Goal: Task Accomplishment & Management: Manage account settings

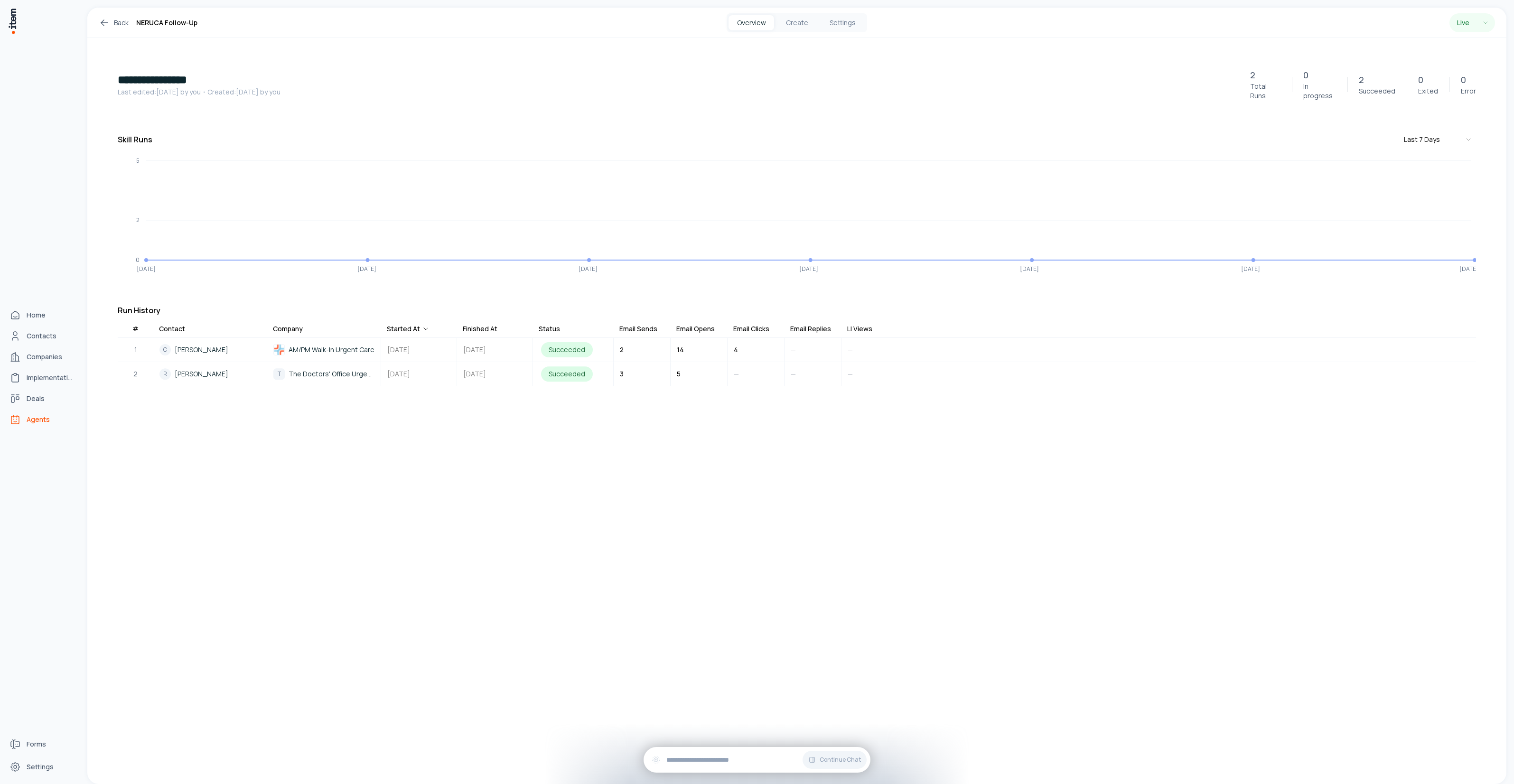
click at [36, 385] on span "Agents" at bounding box center [38, 419] width 23 height 10
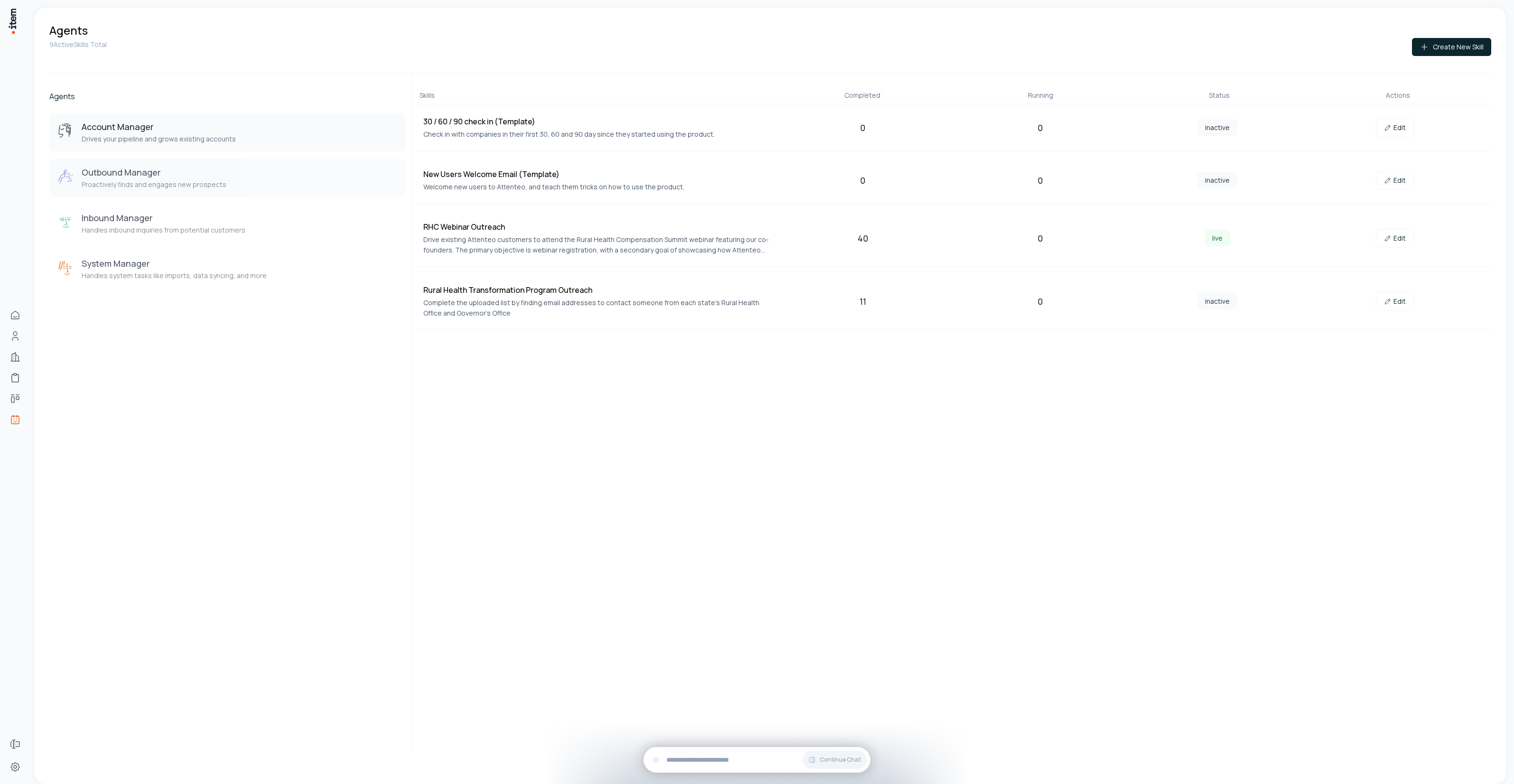
click at [170, 181] on p "Proactively finds and engages new prospects" at bounding box center [153, 184] width 145 height 10
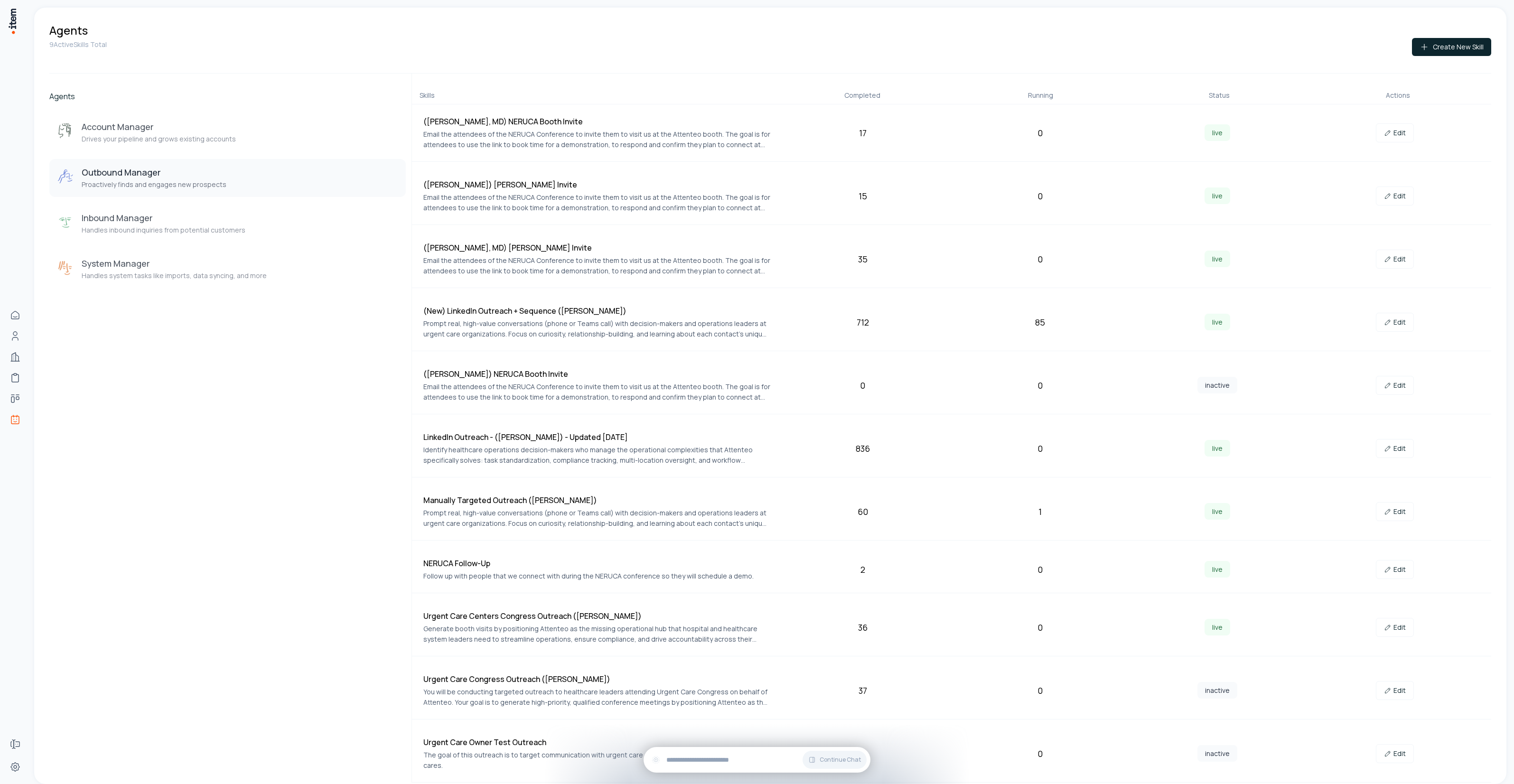
drag, startPoint x: 245, startPoint y: 494, endPoint x: 267, endPoint y: 490, distance: 22.4
click at [252, 494] on div "Agents Account Manager Drives your pipeline and grows existing accounts Outboun…" at bounding box center [227, 428] width 356 height 709
click at [149, 180] on p "Proactively finds and engages new prospects" at bounding box center [153, 184] width 145 height 10
click at [1394, 324] on link "Edit" at bounding box center [1395, 322] width 38 height 19
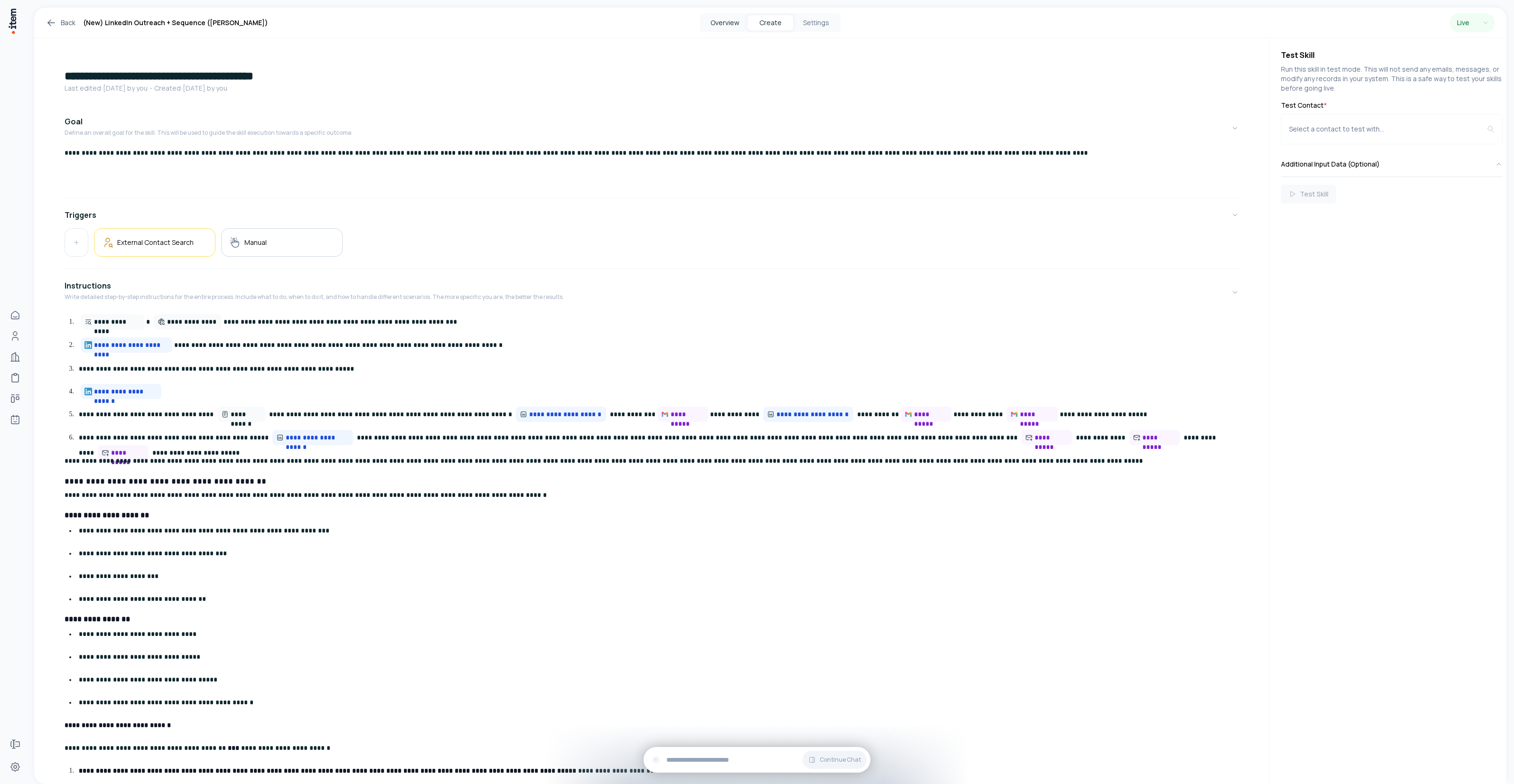
click at [722, 22] on button "Overview" at bounding box center [725, 23] width 46 height 15
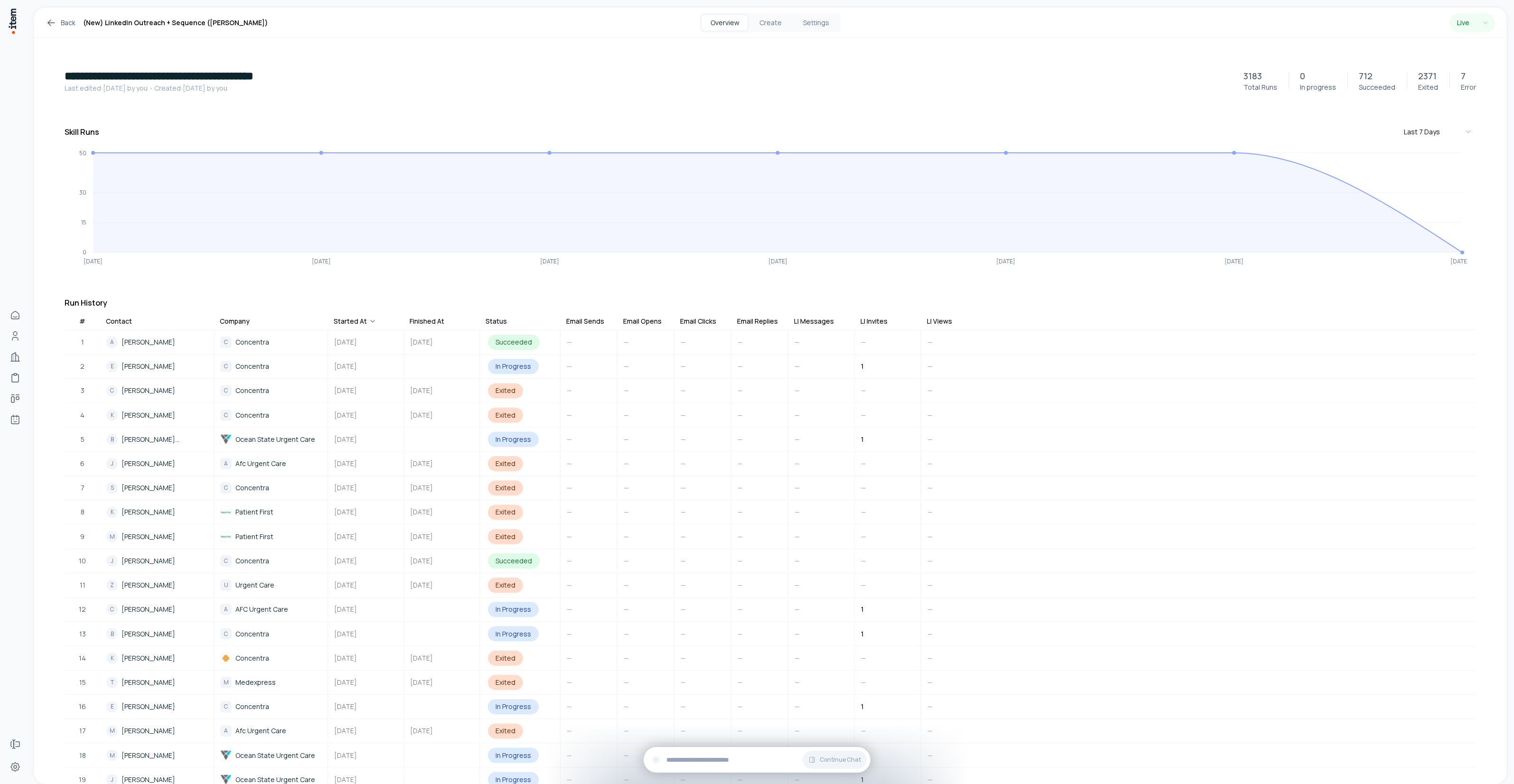
click at [770, 23] on button "Create" at bounding box center [770, 23] width 46 height 15
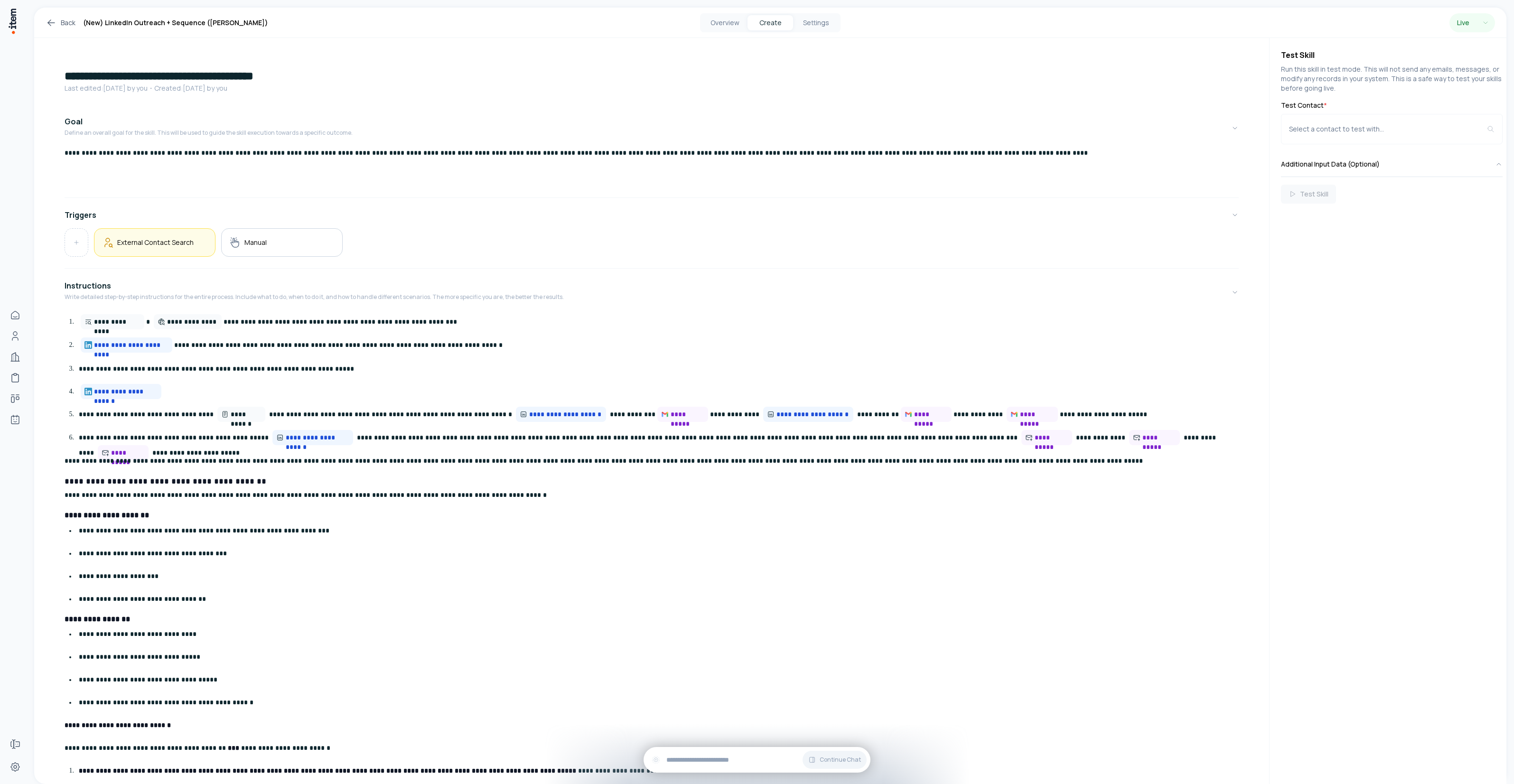
click at [166, 240] on h5 "External Contact Search" at bounding box center [155, 242] width 76 height 9
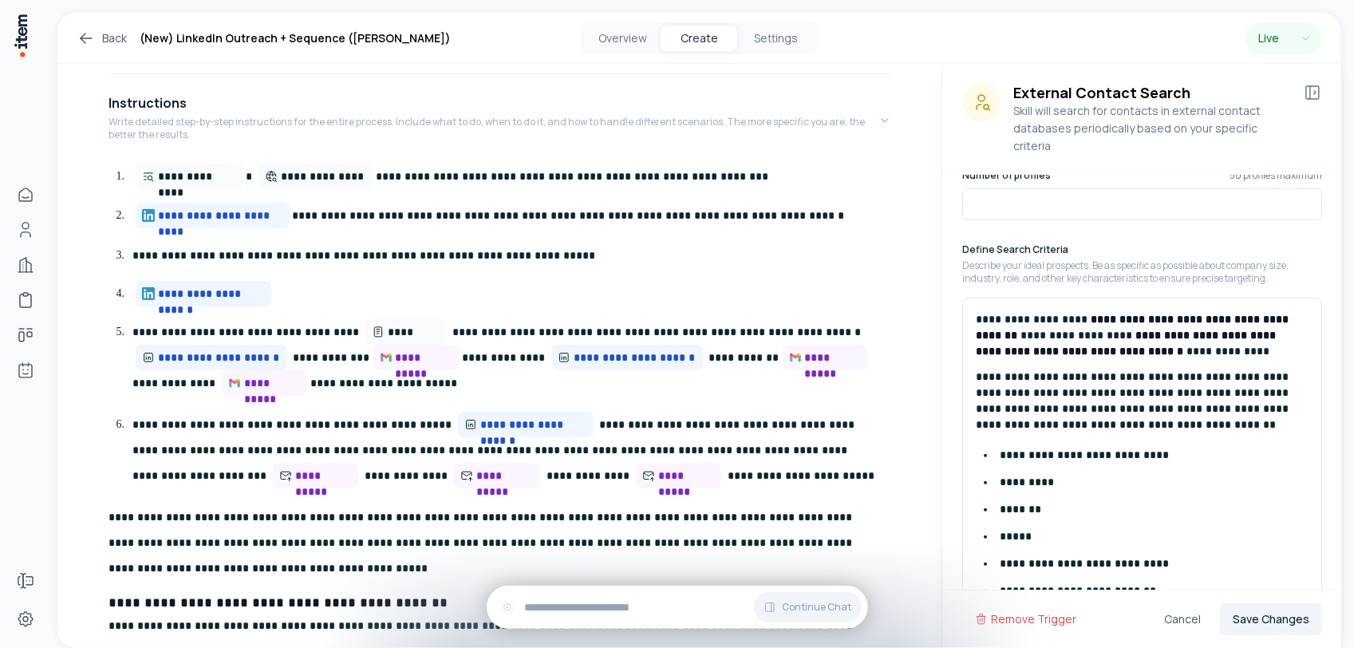
scroll to position [399, 0]
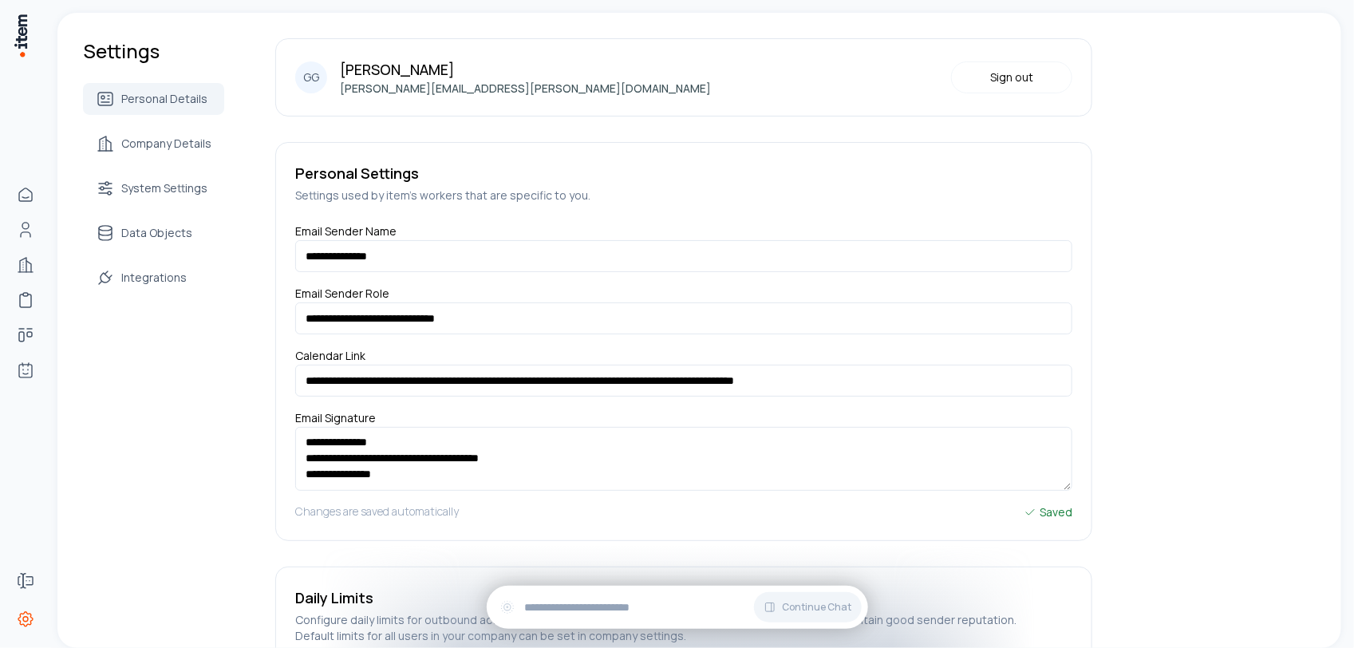
scroll to position [248, 0]
